Goal: Check status: Check status

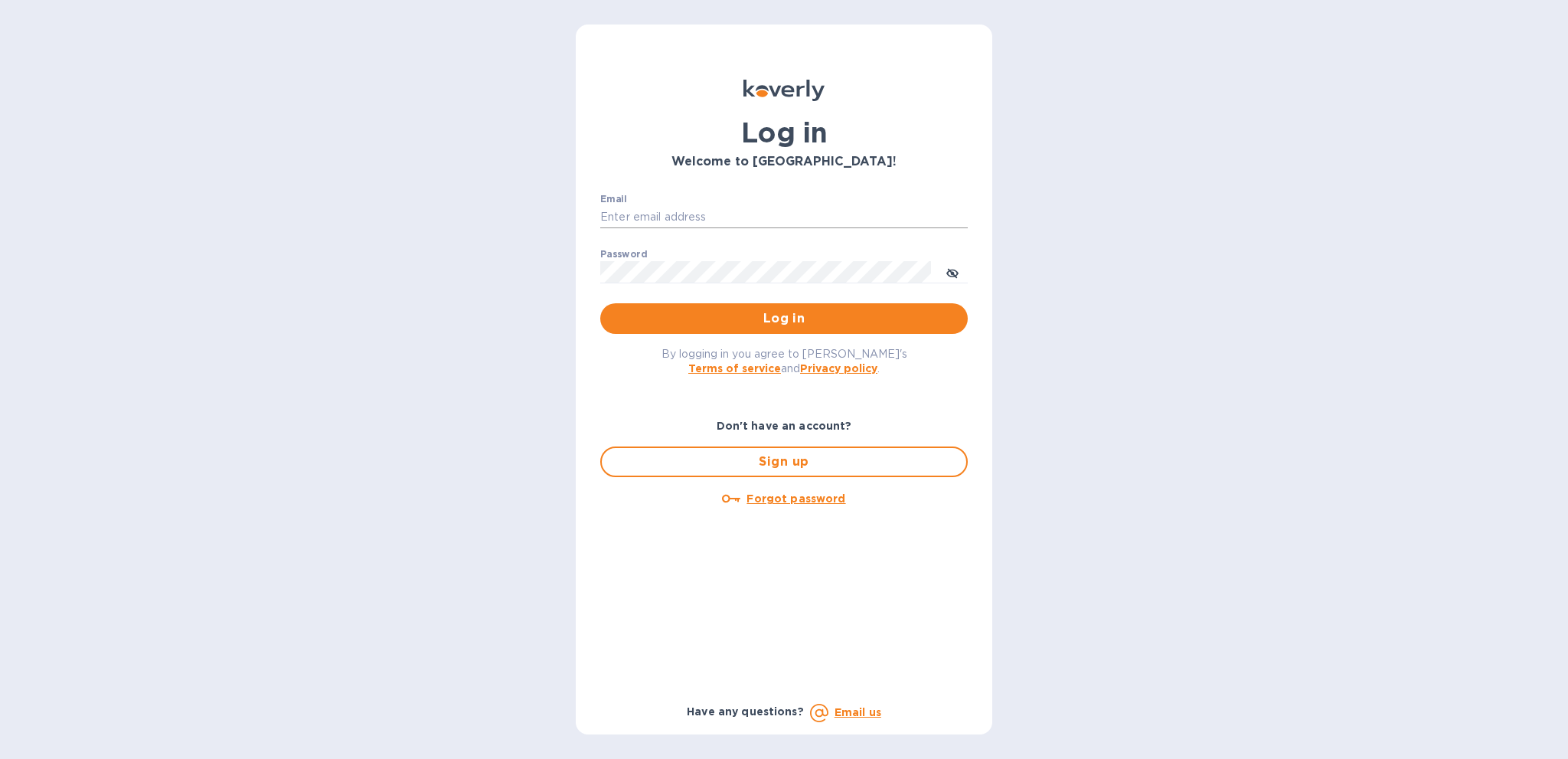
click at [654, 216] on input "Email" at bounding box center [784, 218] width 368 height 23
type input "[PERSON_NAME][EMAIL_ADDRESS][DOMAIN_NAME]"
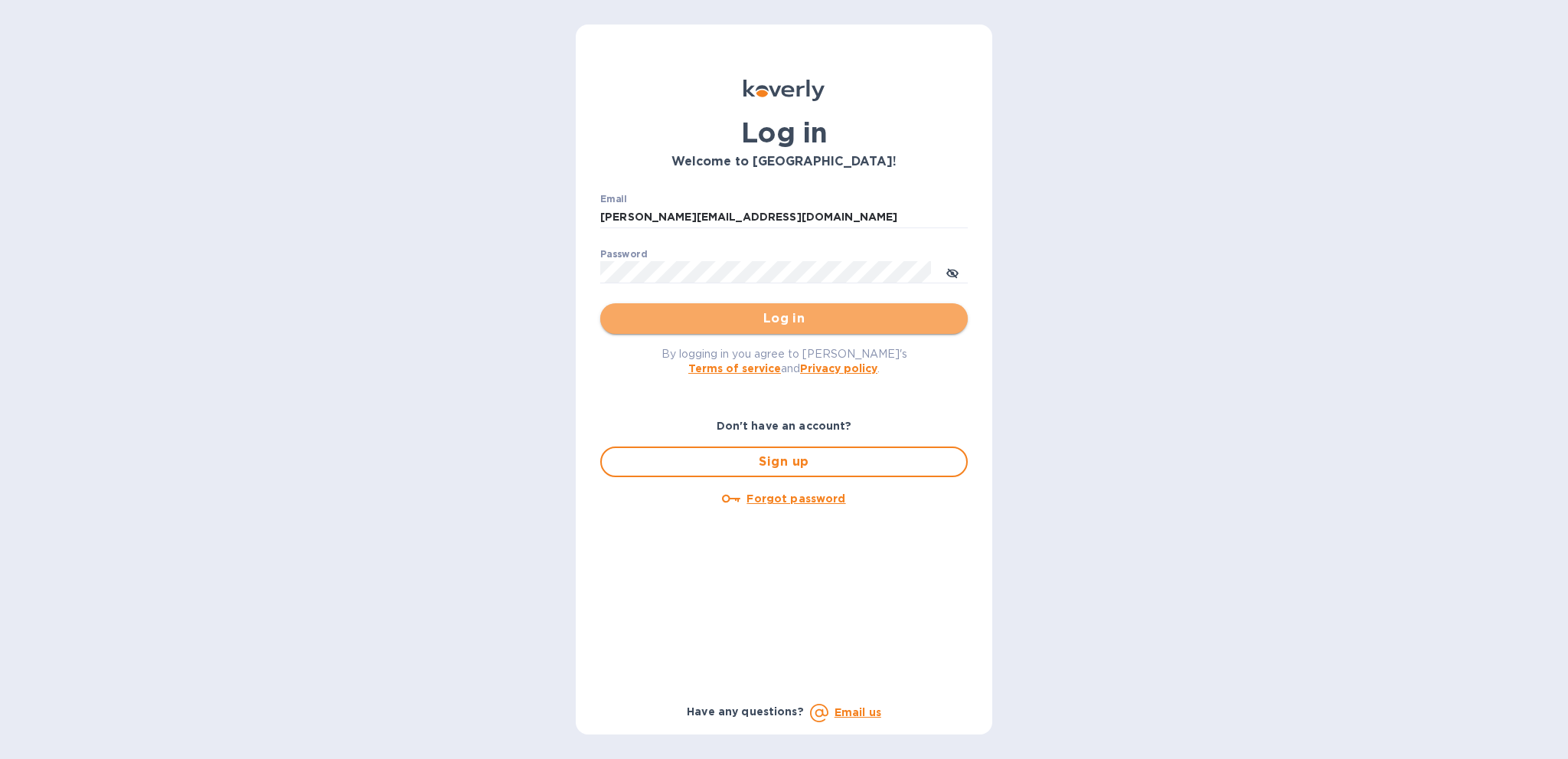
click at [781, 316] on span "Log in" at bounding box center [784, 318] width 343 height 19
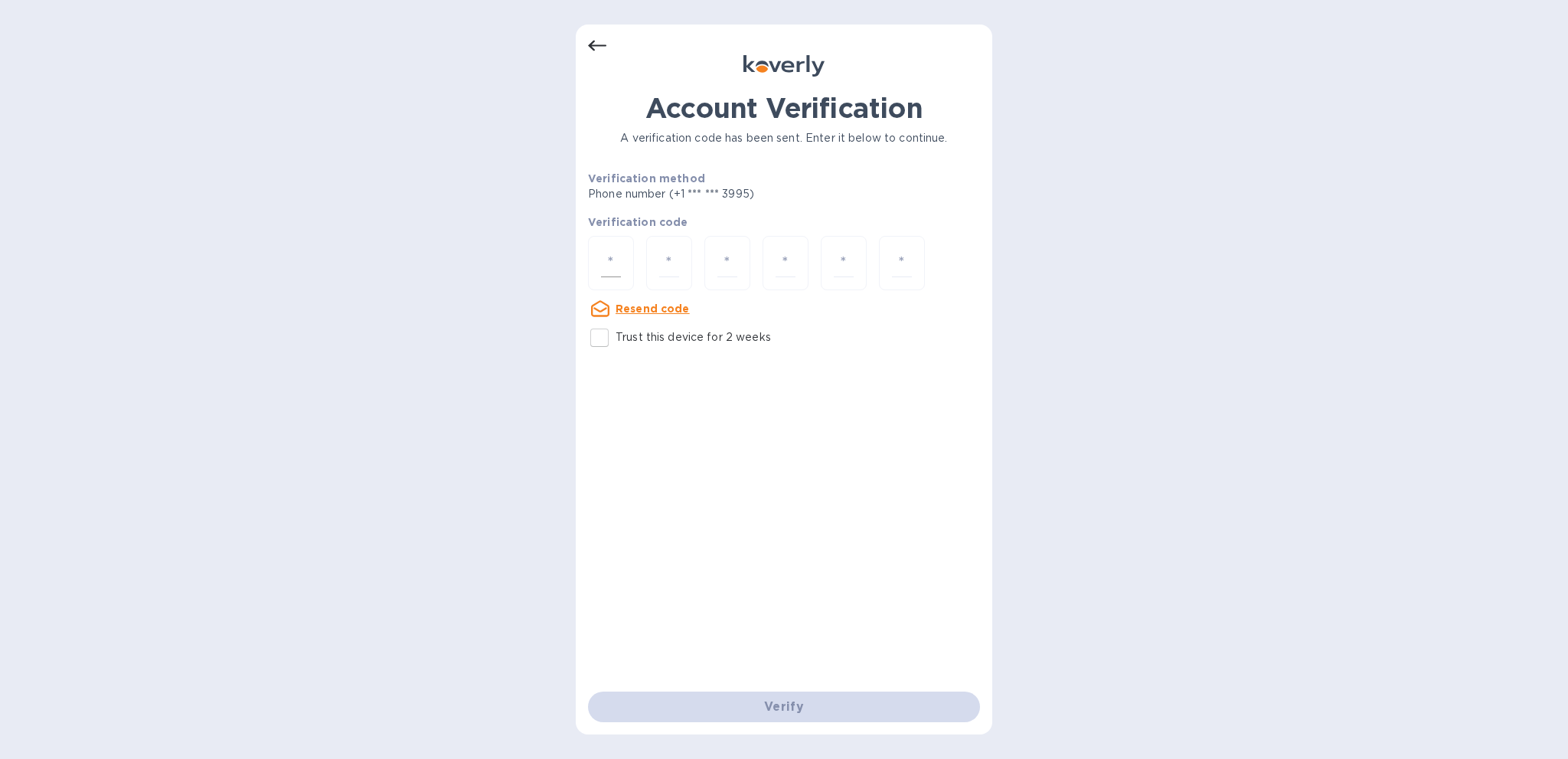
click at [612, 263] on input "number" at bounding box center [611, 263] width 20 height 29
type input "4"
type input "0"
type input "7"
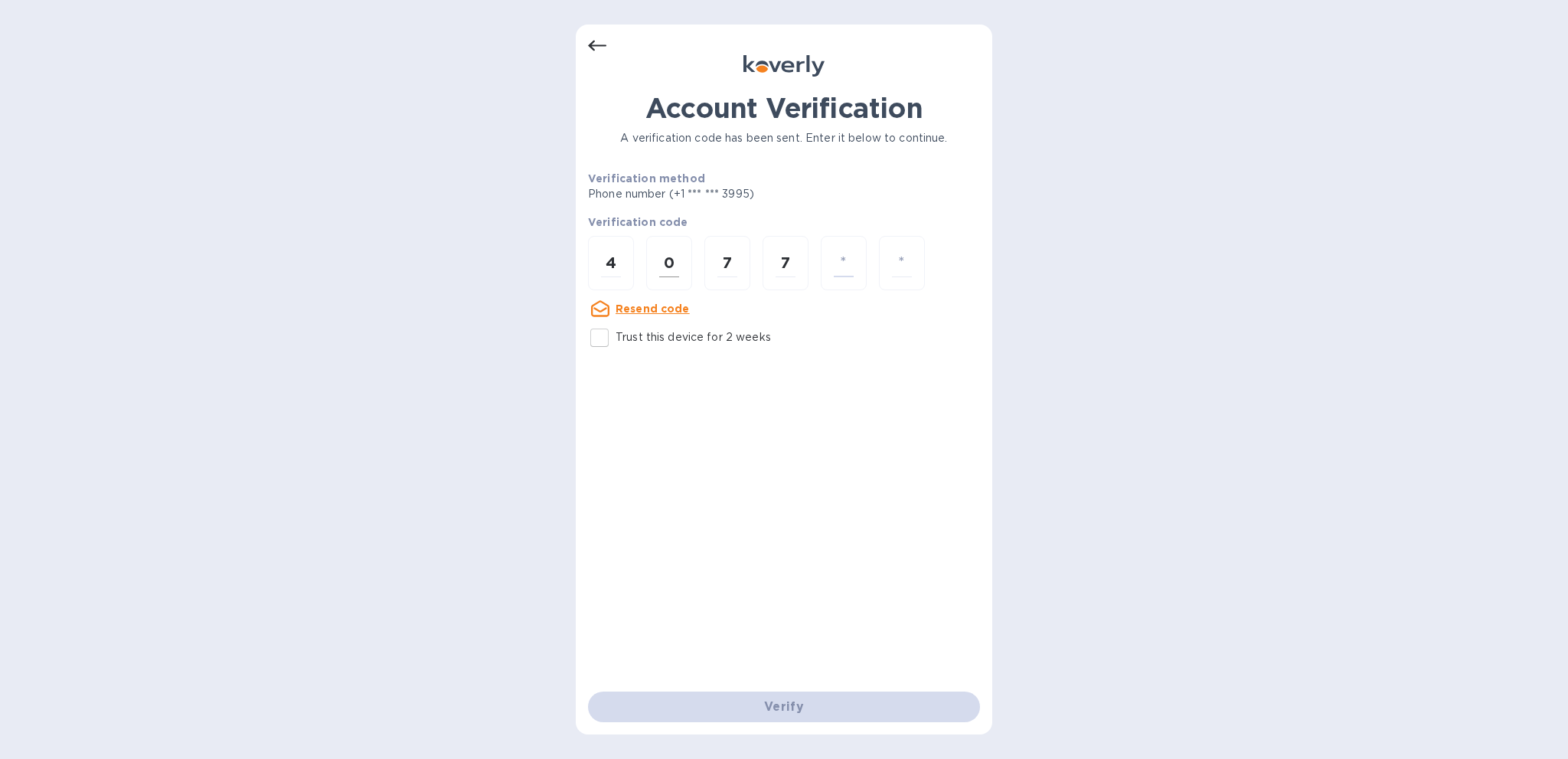
type input "6"
type input "3"
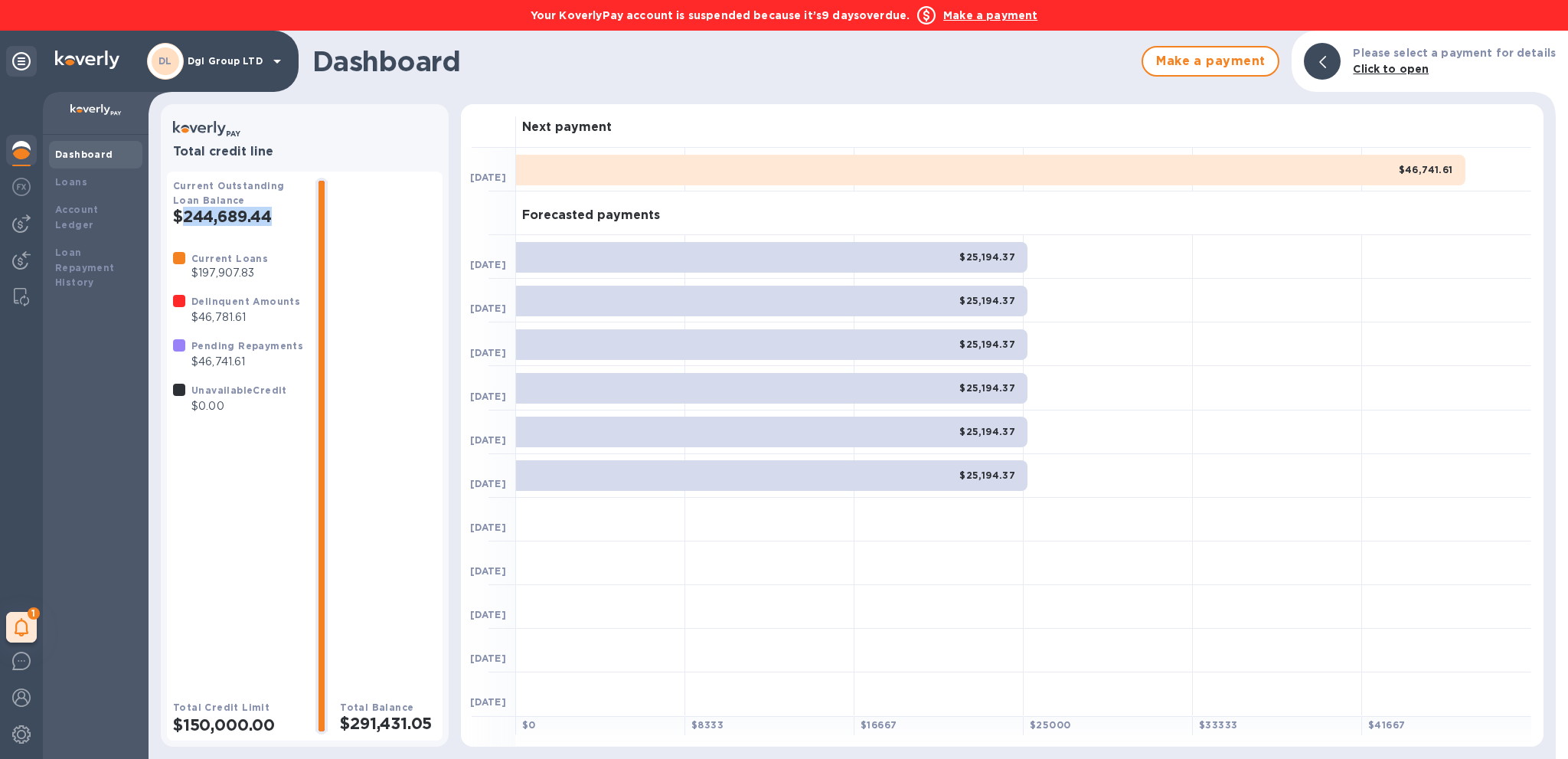
drag, startPoint x: 284, startPoint y: 213, endPoint x: 179, endPoint y: 217, distance: 105.1
click at [179, 217] on h2 "$244,689.44" at bounding box center [238, 216] width 130 height 19
copy h2 "244,689.44"
